Goal: Transaction & Acquisition: Purchase product/service

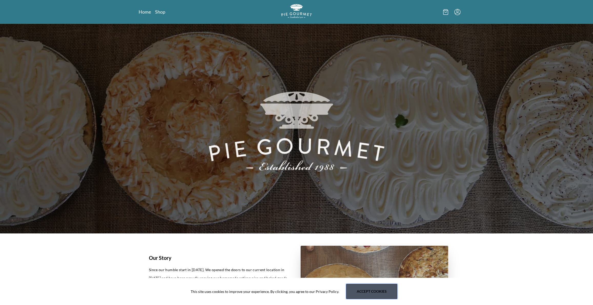
click at [368, 295] on button "Accept cookies" at bounding box center [371, 291] width 51 height 15
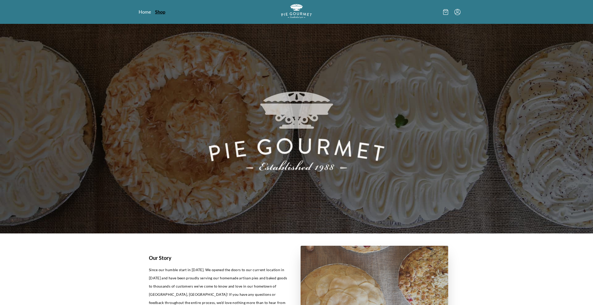
click at [162, 11] on link "Shop" at bounding box center [160, 12] width 10 height 6
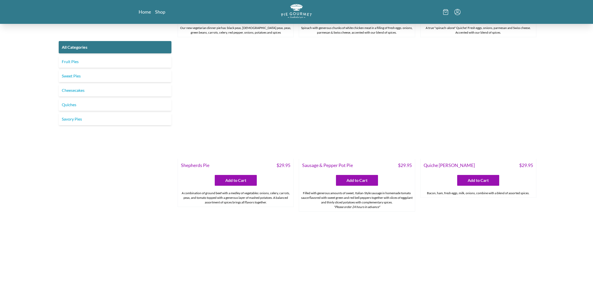
scroll to position [754, 0]
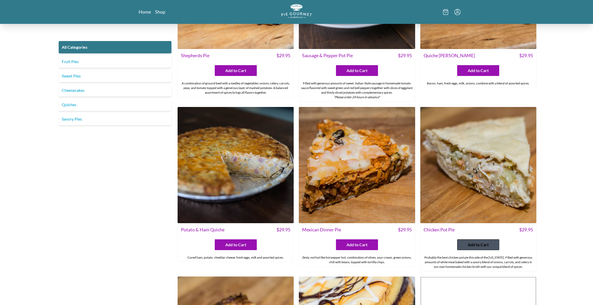
click at [488, 246] on span "Add to Cart" at bounding box center [478, 244] width 21 height 6
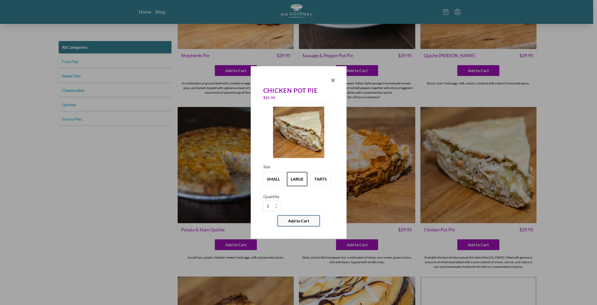
click at [303, 220] on span "Add to Cart" at bounding box center [298, 221] width 21 height 6
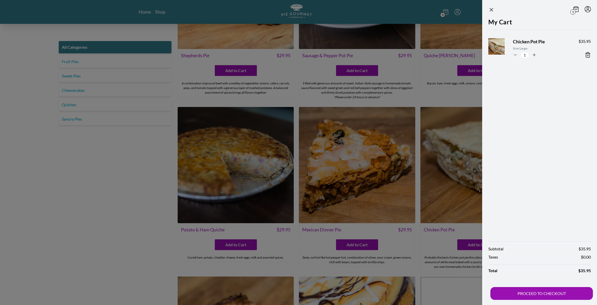
click at [126, 153] on div at bounding box center [298, 152] width 597 height 305
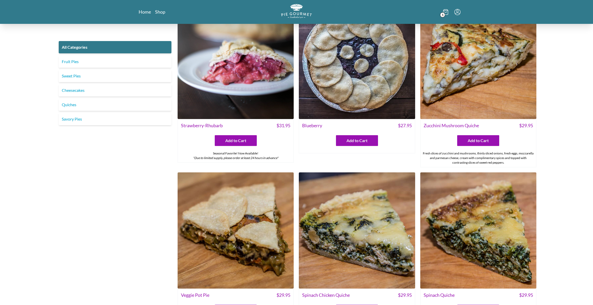
scroll to position [183, 0]
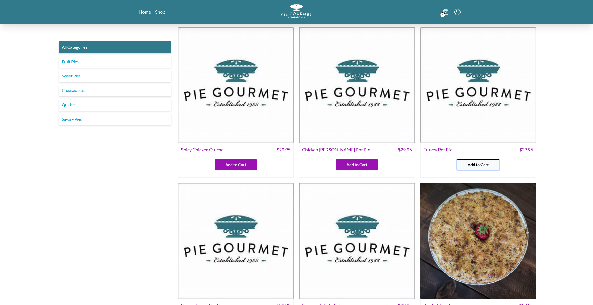
click at [472, 164] on span "Add to Cart" at bounding box center [478, 164] width 21 height 6
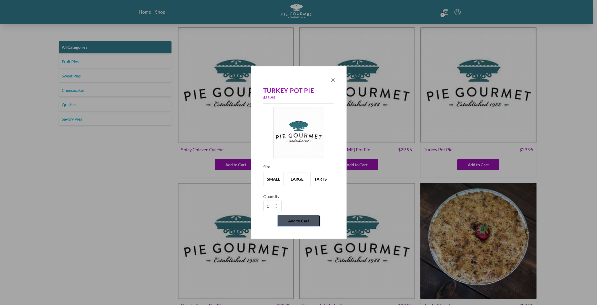
click at [302, 219] on span "Add to Cart" at bounding box center [298, 221] width 21 height 6
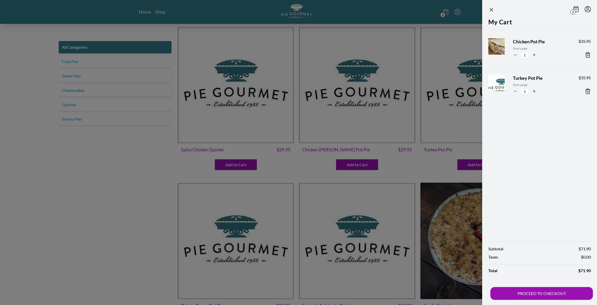
click at [148, 164] on div at bounding box center [298, 152] width 597 height 305
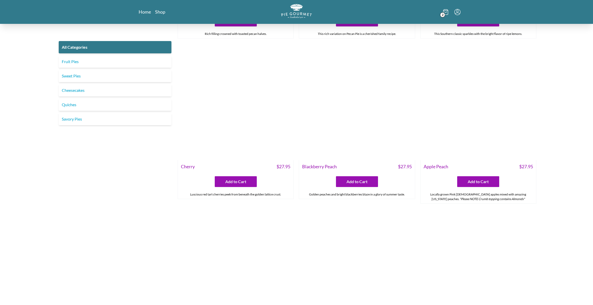
scroll to position [947, 0]
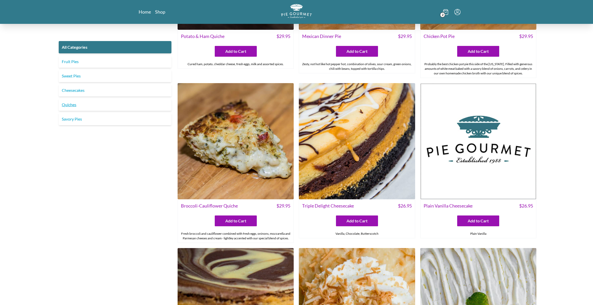
click at [70, 106] on link "Quiches" at bounding box center [115, 104] width 113 height 12
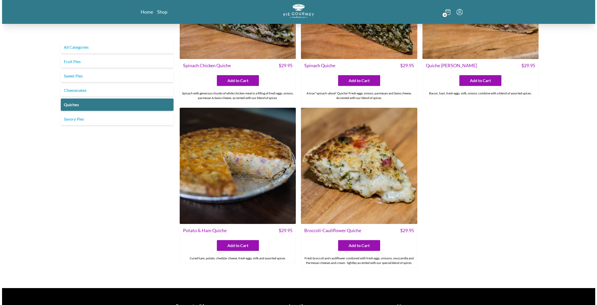
scroll to position [145, 0]
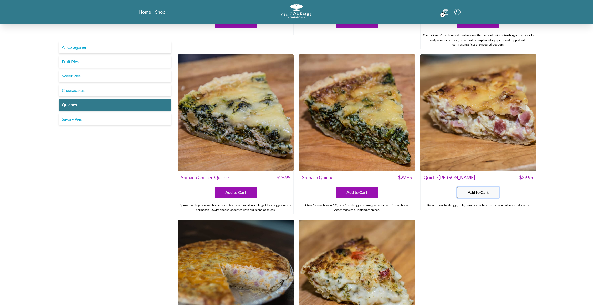
click at [463, 191] on button "Add to Cart" at bounding box center [478, 192] width 42 height 11
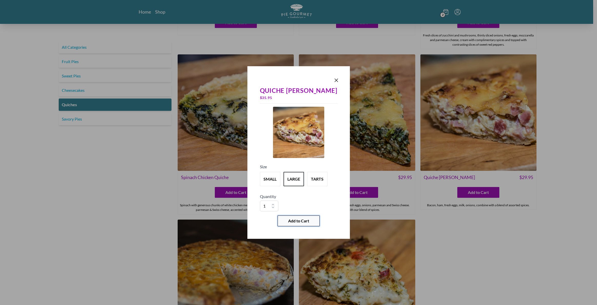
click at [313, 218] on button "Add to Cart" at bounding box center [298, 220] width 42 height 11
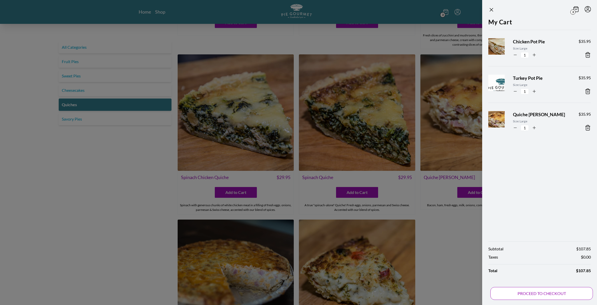
click at [538, 291] on button "PROCEED TO CHECKOUT" at bounding box center [541, 293] width 102 height 13
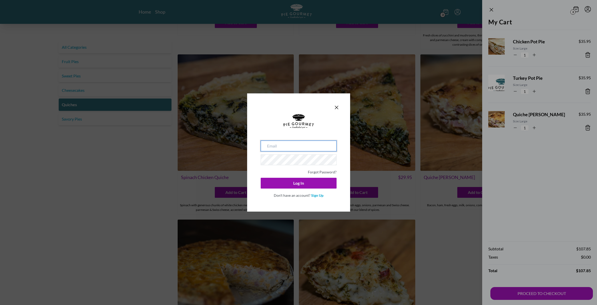
click at [279, 147] on input "email" at bounding box center [299, 145] width 76 height 11
type input "[EMAIL_ADDRESS][DOMAIN_NAME]"
click at [261, 178] on button "Log In" at bounding box center [299, 183] width 76 height 11
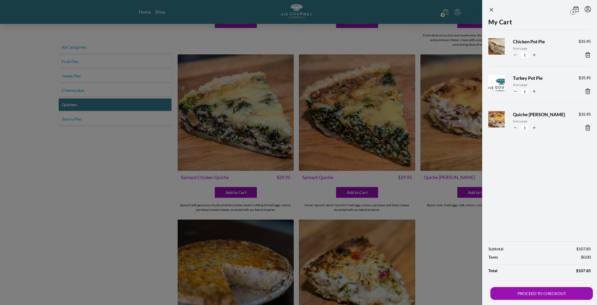
click at [561, 179] on div "My Cart Chicken Pot Pie Size: Large 1 $ 35.95 Turkey Pot Pie Size: Large 1 $ 35…" at bounding box center [539, 126] width 115 height 219
click at [526, 291] on button "PROCEED TO CHECKOUT" at bounding box center [541, 293] width 102 height 13
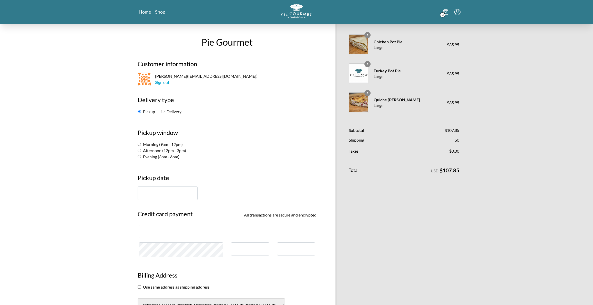
click at [161, 110] on div "Pickup Delivery" at bounding box center [227, 111] width 179 height 6
click at [162, 110] on input "Delivery" at bounding box center [162, 111] width 3 height 3
radio input "true"
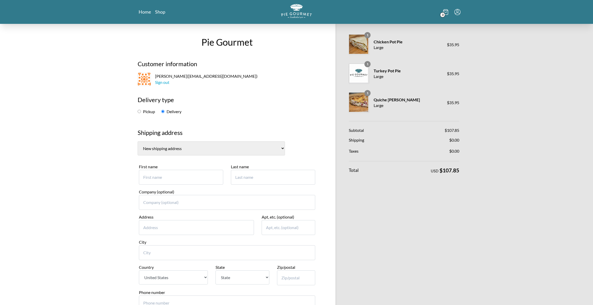
scroll to position [80, 0]
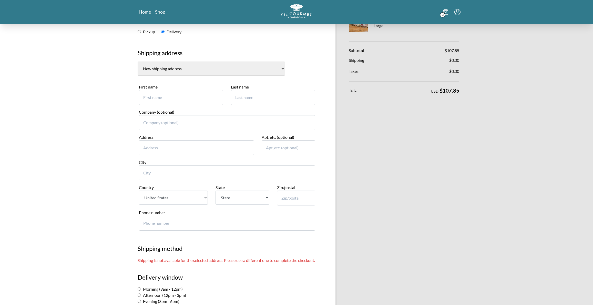
click at [201, 64] on select "[PERSON_NAME], [STREET_ADDRESS][PERSON_NAME][PERSON_NAME] New shipping address" at bounding box center [211, 68] width 147 height 14
select select "0"
click at [138, 61] on select "[PERSON_NAME], [STREET_ADDRESS][PERSON_NAME][PERSON_NAME] New shipping address" at bounding box center [211, 68] width 147 height 14
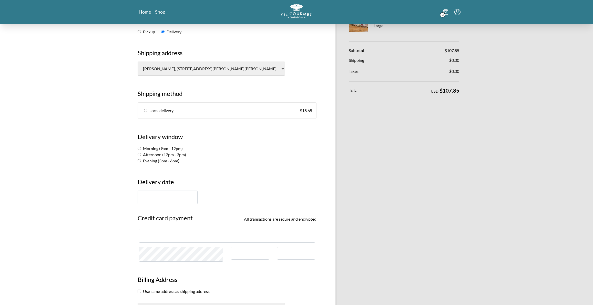
click at [145, 113] on link "Local delivery $ 18.65" at bounding box center [227, 110] width 178 height 16
radio input "true"
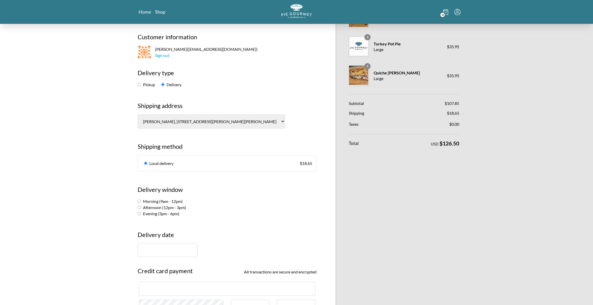
scroll to position [0, 0]
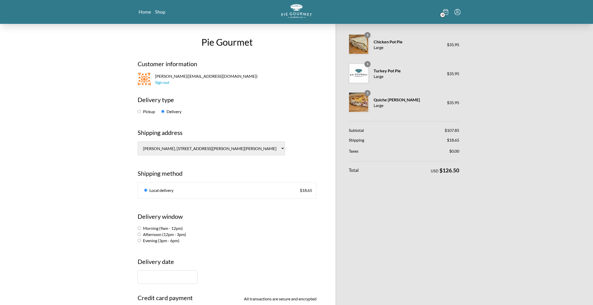
drag, startPoint x: 447, startPoint y: 45, endPoint x: 485, endPoint y: 45, distance: 38.4
drag, startPoint x: 445, startPoint y: 44, endPoint x: 449, endPoint y: 44, distance: 4.1
